Goal: Communication & Community: Answer question/provide support

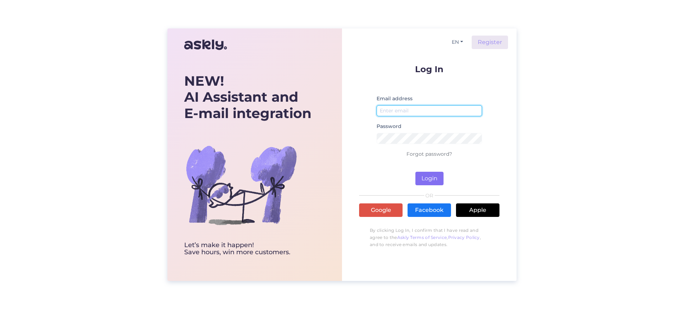
type input "[EMAIL_ADDRESS][DOMAIN_NAME]"
click at [438, 179] on button "Login" at bounding box center [429, 179] width 28 height 14
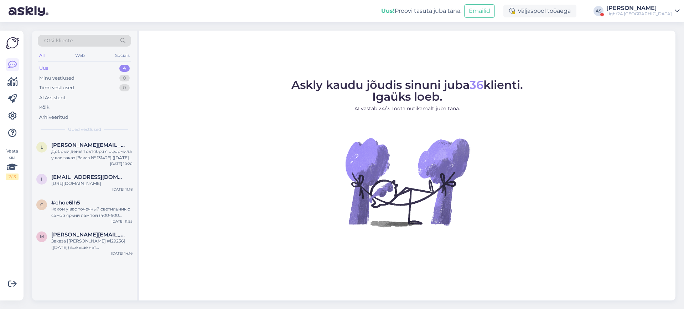
click at [655, 9] on div "[PERSON_NAME]" at bounding box center [639, 8] width 66 height 6
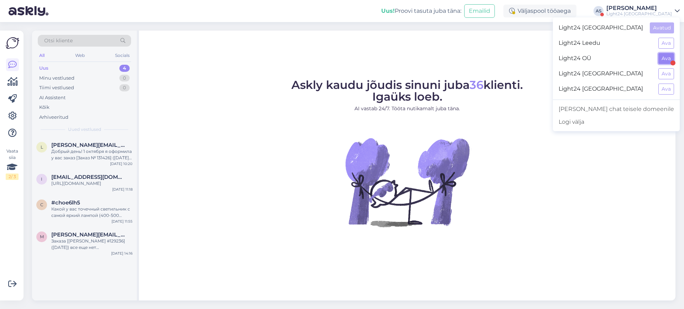
click at [668, 54] on button "Ava" at bounding box center [666, 58] width 16 height 11
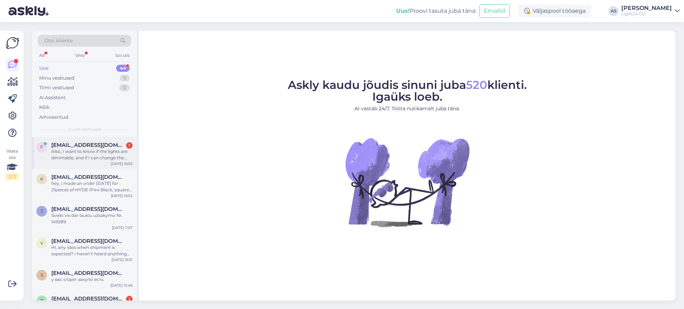
click at [97, 146] on span "[EMAIL_ADDRESS][DOMAIN_NAME]" at bounding box center [88, 145] width 74 height 6
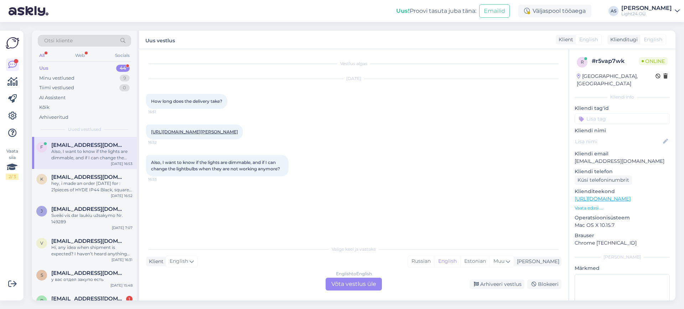
click at [215, 132] on link "[URL][DOMAIN_NAME][PERSON_NAME]" at bounding box center [194, 131] width 87 height 5
click at [355, 282] on div "English to English Võta vestlus üle" at bounding box center [354, 284] width 56 height 13
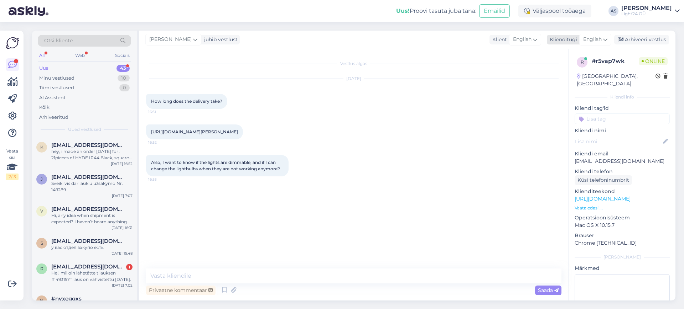
click at [604, 36] on icon at bounding box center [605, 40] width 4 height 8
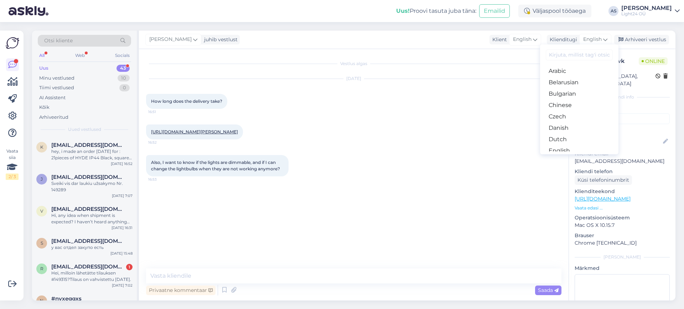
click at [567, 56] on input at bounding box center [579, 55] width 67 height 11
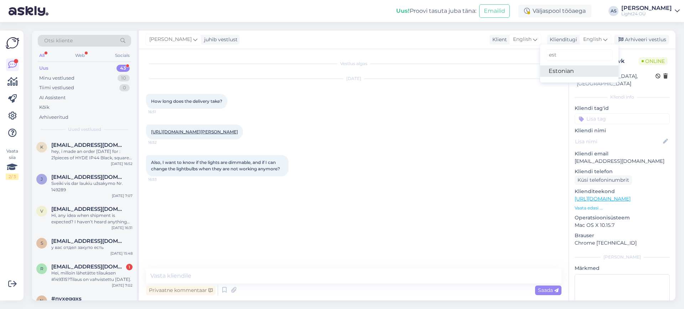
type input "est"
click at [558, 71] on link "Estonian" at bounding box center [579, 71] width 78 height 11
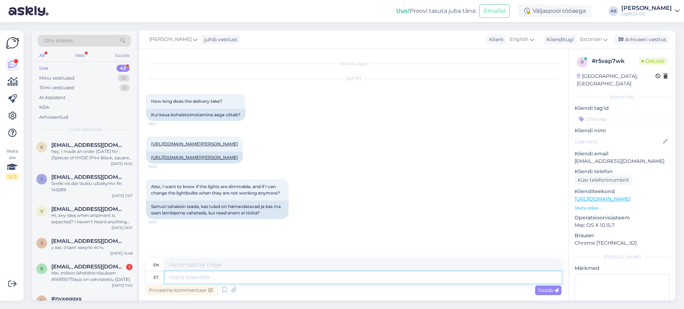
click at [182, 276] on textarea at bounding box center [363, 278] width 397 height 12
type textarea "Tere,"
type textarea "Hello,"
type textarea "Tere, hetkel"
type textarea "Hello, at the moment"
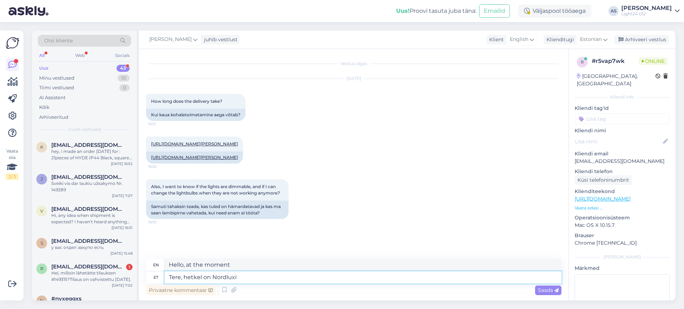
type textarea "Tere, hetkel on Nordluxi v"
type textarea "Hello, Nordlux is currently closed."
type textarea "Tere, hetkel on Nordluxi järgmise k"
type textarea "Hello, currently the next Nordlux"
type textarea "Tere, hetkel on Nordluxi järgmise kauba s"
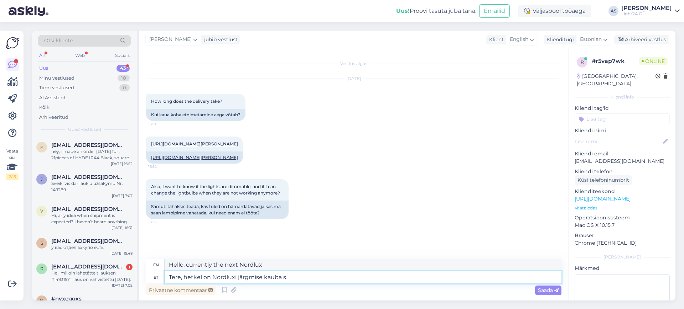
type textarea "Hello, currently the next item from Nordlux is"
type textarea "Tere, hetkel on Nordluxi järgmise kauba saabumisaeg 2"
type textarea "Hello, the next Nordlux shipment is currently due."
type textarea "Tere, hetkel on Nordluxi järgmise kauba saabumisaeg 2 n"
type textarea "Hello, currently the arrival time for the next Nordlux item is 2"
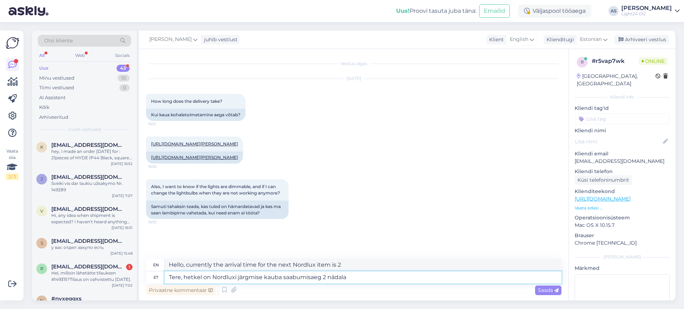
type textarea "Tere, hetkel on Nordluxi järgmise kauba saabumisaeg 2 nädalat"
type textarea "Hello, currently the arrival time for the next Nordlux item is 2 weeks."
type textarea "Tere, hetkel on Nordluxi järgmise kauba saabumisaeg 2 nädalat."
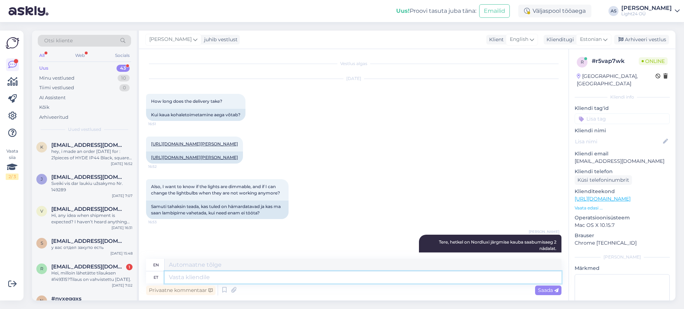
scroll to position [43, 0]
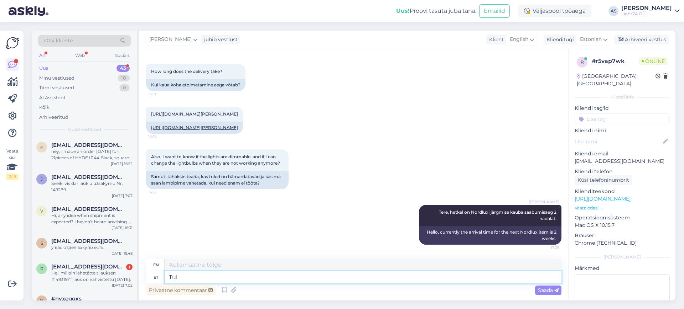
type textarea "Tule"
type textarea "T"
type textarea "Tuled"
type textarea "Lights"
type textarea "Tuled on h"
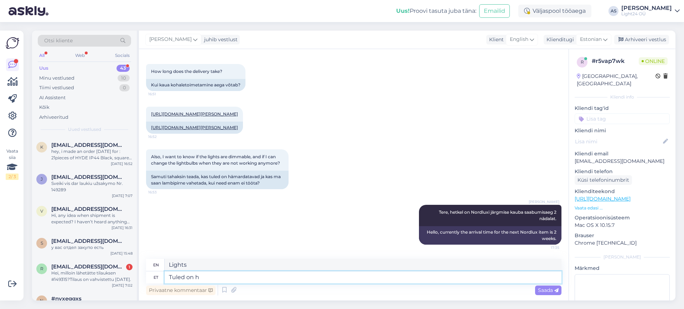
type textarea "The lights are on."
type textarea "Tuled on hämardatavad"
type textarea "The lights are dimmable."
type textarea "Tuled on hämardatavad."
type textarea "The lights are dimmable."
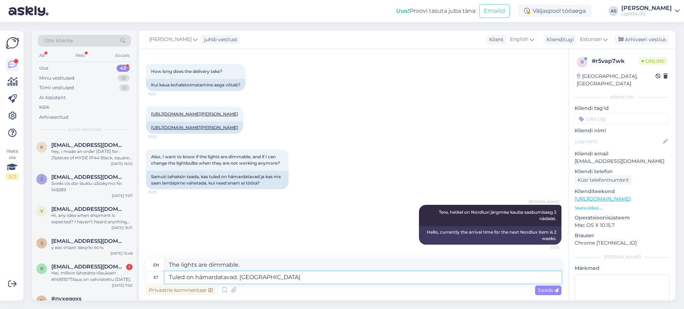
type textarea "Tuled on hämardatavad. Valgusallikaid s"
type textarea "The lights are dimmable. Light sources"
type textarea "Tuled on hämardatavad. Valgusallikaid saab va"
type textarea "The lights are dimmable. Light sources can be"
type textarea "Tuled on hämardatavad. Valgusallikaid saab vahetada, ag"
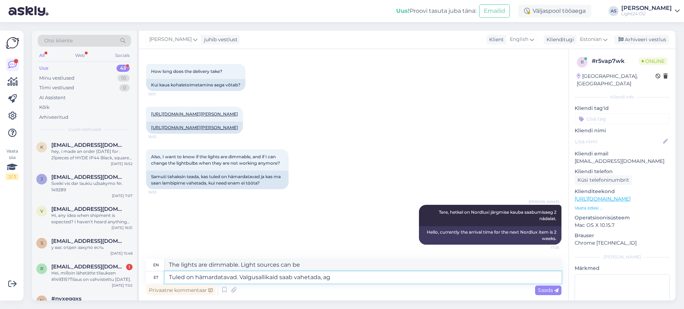
type textarea "The lights are dimmable. The light sources can be changed,"
type textarea "Tuled on hämardatavad. Valgusallikaid saab vahetada, aga"
type textarea "The lights are dimmable. The light sources can be changed, but"
type textarea "Tuled on hämardatavad. Valgusallikaid saab vahetada, aga seda o"
type textarea "The lights are dimmable. The light sources can be changed, but this"
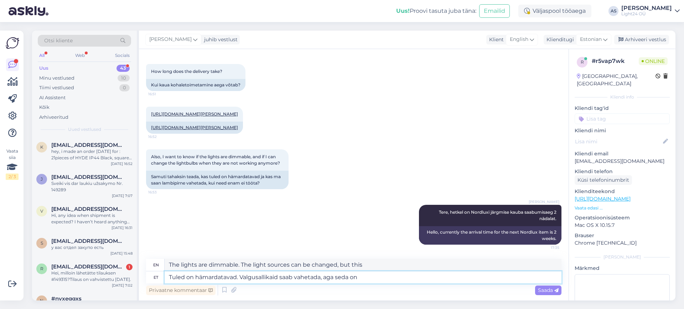
type textarea "Tuled on hämardatavad. Valgusallikaid saab vahetada, aga seda on k"
type textarea "The lights are dimmable. The light sources can be changed, but this is"
type textarea "Tuled on hämardatavad. Valgusallikaid saab vahetada, aga seda on kodus ke"
type textarea "The lights are dimmable. The light sources can be changed, but that's at home."
type textarea "Tuled on hämardatavad. Valgusallikaid saab vahetada, aga seda on kodus keeruline"
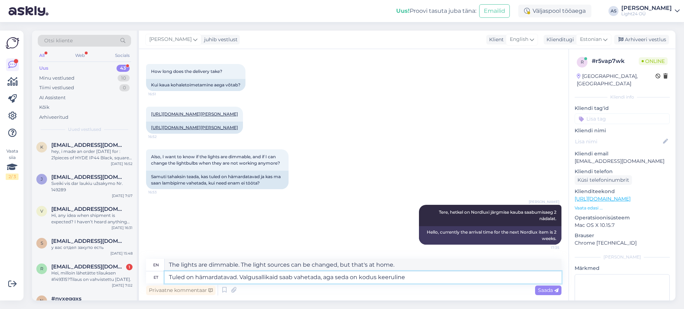
type textarea "The lights are dimmable. You can change the light sources, but this is difficul…"
type textarea "Tuled on hämardatavad. Valgusallikaid saab vahetada, aga seda on kodus keerulin…"
type textarea "The lights are dimmable. The light sources can be changed, but this is difficul…"
type textarea "Tuled on hämardatavad. Valgusallikaid saab vahetada, aga seda on kodus keerulin…"
type textarea "The lights are dimmable. You can change the light sources, but it is difficult …"
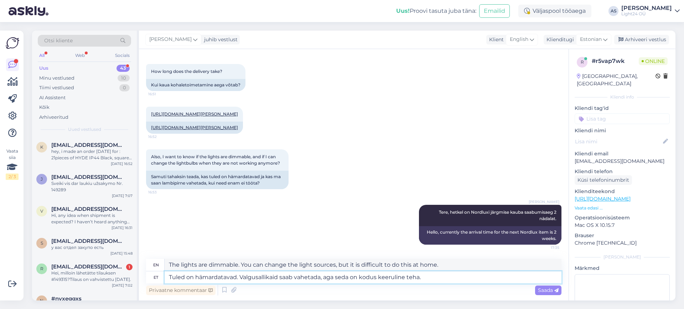
type textarea "Tuled on hämardatavad. Valgusallikaid saab vahetada, aga seda on kodus keerulin…"
type textarea "The lights are dimmable. The light sources can be changed, but this is difficul…"
type textarea "Tuled on hämardatavad. Valgusallikaid saab vahetada, aga seda on kodus keerulin…"
type textarea "The lights are dimmable. The light sources can be changed, but this is difficul…"
type textarea "Tuled on hämardatavad. Valgusallikaid saab vahetada, aga seda on kodus keerulin…"
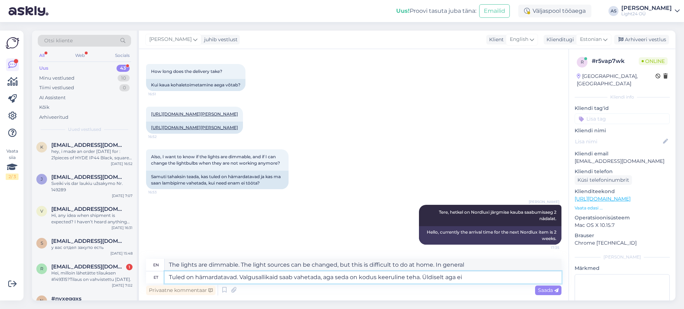
type textarea "The lights are dimmable. The light sources can be changed, but this is difficul…"
type textarea "Tuled on hämardatavad. Valgusallikaid saab vahetada, aga seda on kodus keerulin…"
type textarea "The lights are dimmable. You can change the light sources, but it is difficult …"
type textarea "Tuled on hämardatavad. Valgusallikaid saab vahetada, aga seda on kodus keerulin…"
type textarea "The lights are dimmable. You can change the light sources, but it is difficult …"
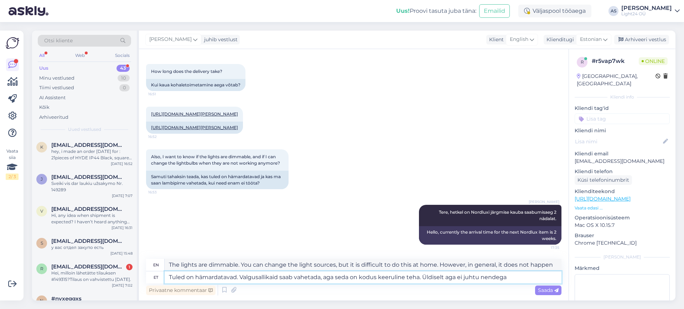
type textarea "Tuled on hämardatavad. Valgusallikaid saab vahetada, aga seda on kodus keerulin…"
type textarea "The lights are dimmable. You can change the light sources, but it's difficult t…"
type textarea "Tuled on hämardatavad. Valgusallikaid saab vahetada, aga seda on kodus keerulin…"
type textarea "The lights are dimmable. The light sources can be changed, but it is difficult …"
type textarea "Tuled on hämardatavad. Valgusallikaid saab vahetada, aga seda on kodus keerulin…"
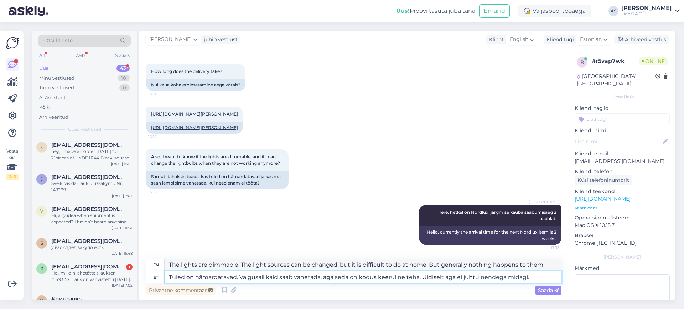
type textarea "The lights are dimmable. The light sources can be changed, but it's difficult t…"
type textarea "Tuled on hämardatavad. Valgusallikaid saab vahetada, aga seda on kodus keerulin…"
click at [553, 291] on span "Saada" at bounding box center [548, 290] width 21 height 6
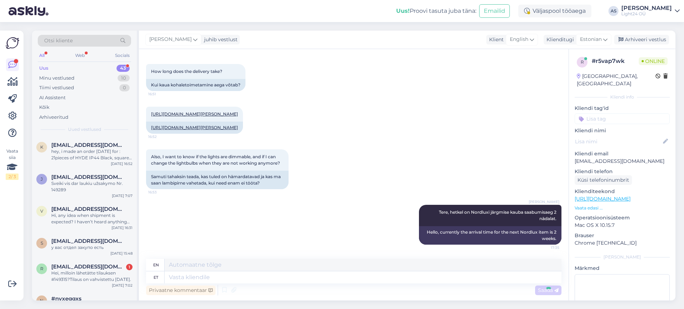
scroll to position [111, 0]
